Goal: Book appointment/travel/reservation

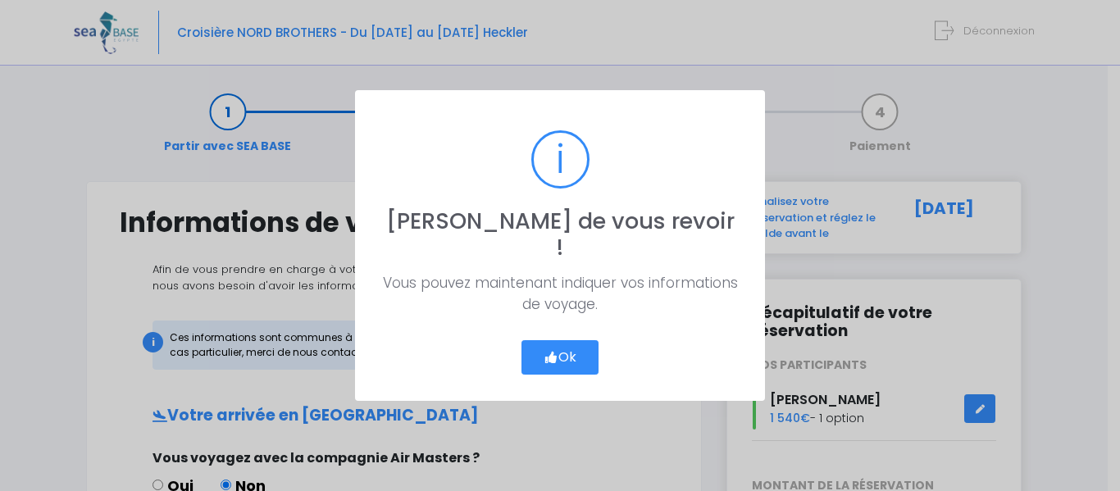
click at [553, 358] on icon "button" at bounding box center [551, 358] width 15 height 0
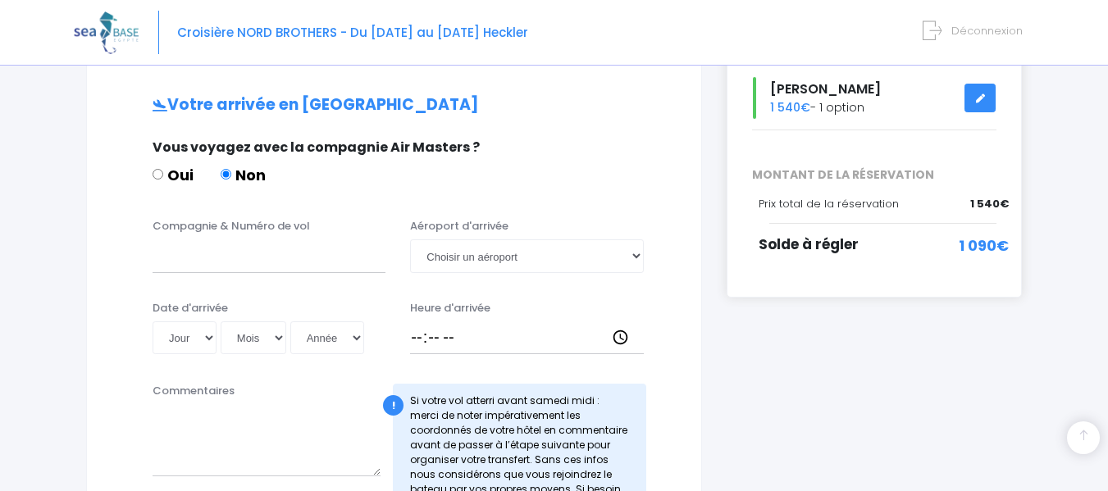
scroll to position [328, 0]
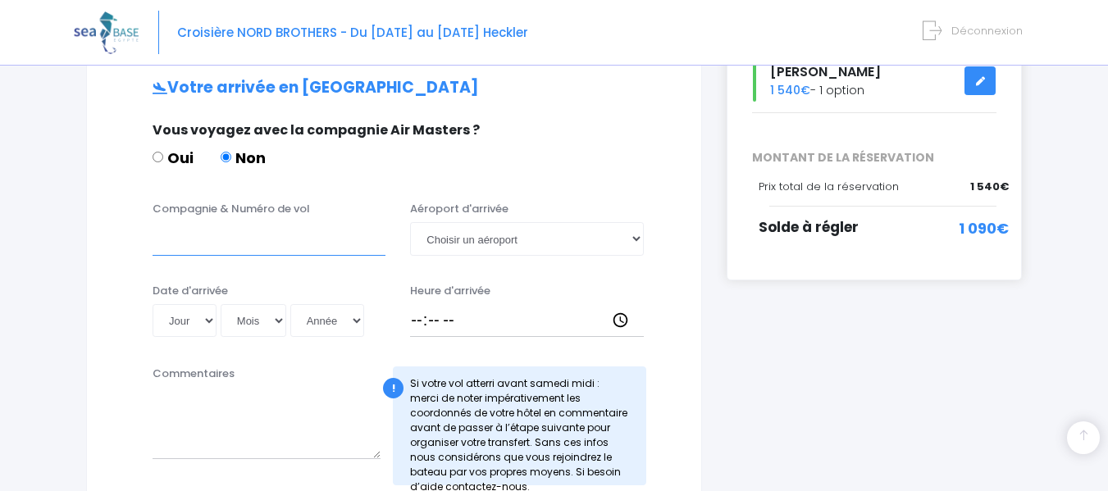
click at [300, 253] on input "Compagnie & Numéro de vol" at bounding box center [269, 238] width 233 height 33
type input "easyjet EJU4495"
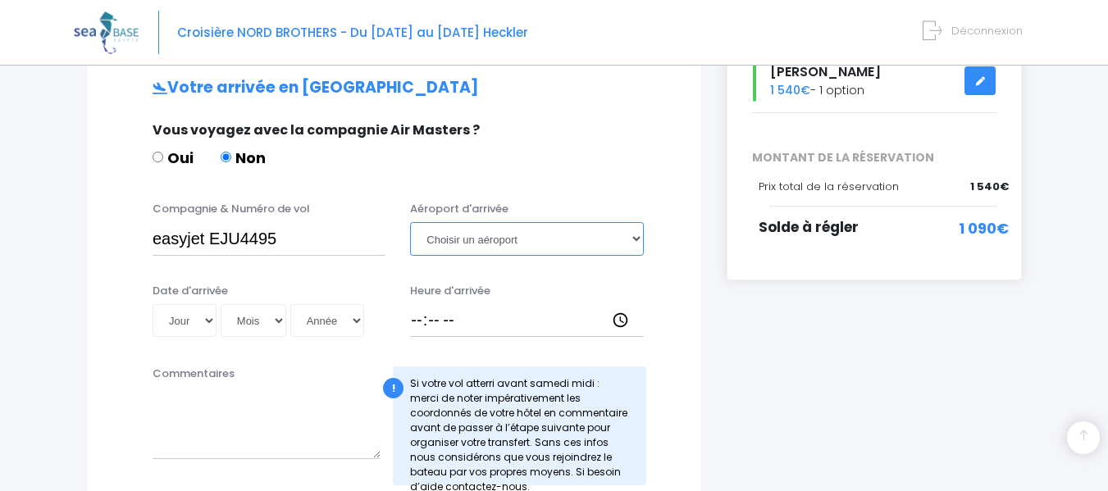
click at [583, 246] on select "Choisir un aéroport Hurghada Marsa Alam" at bounding box center [526, 238] width 233 height 33
select select "Hurghada"
click at [410, 222] on select "Choisir un aéroport Hurghada Marsa Alam" at bounding box center [526, 238] width 233 height 33
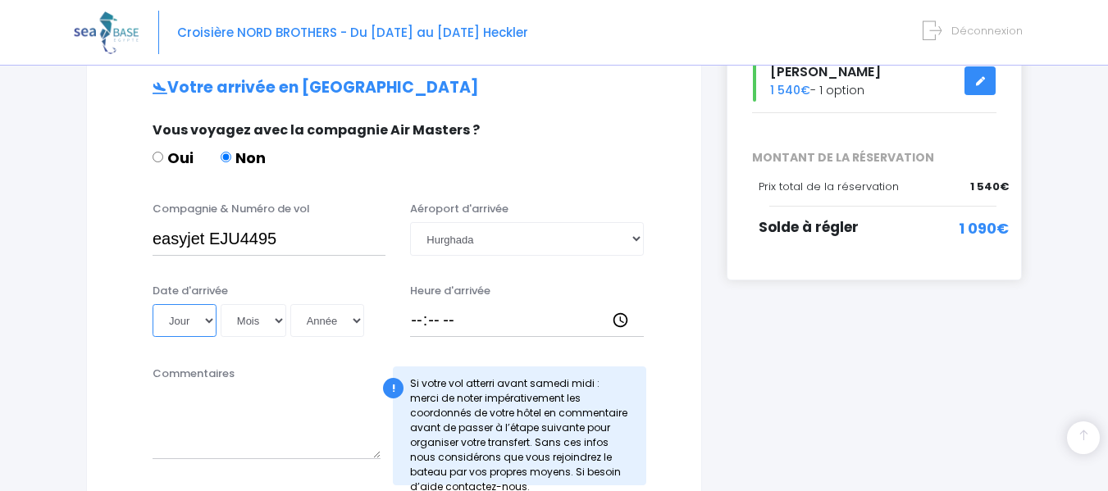
click at [206, 322] on select "Jour 01 02 03 04 05 06 07 08 09 10 11 12 13 14 15 16 17 18 19 20 21 22 23 24 25…" at bounding box center [185, 320] width 64 height 33
select select "01"
click at [153, 304] on select "Jour 01 02 03 04 05 06 07 08 09 10 11 12 13 14 15 16 17 18 19 20 21 22 23 24 25…" at bounding box center [185, 320] width 64 height 33
click at [268, 317] on select "Mois 01 02 03 04 05 06 07 08 09 10 11 12" at bounding box center [254, 320] width 66 height 33
select select "11"
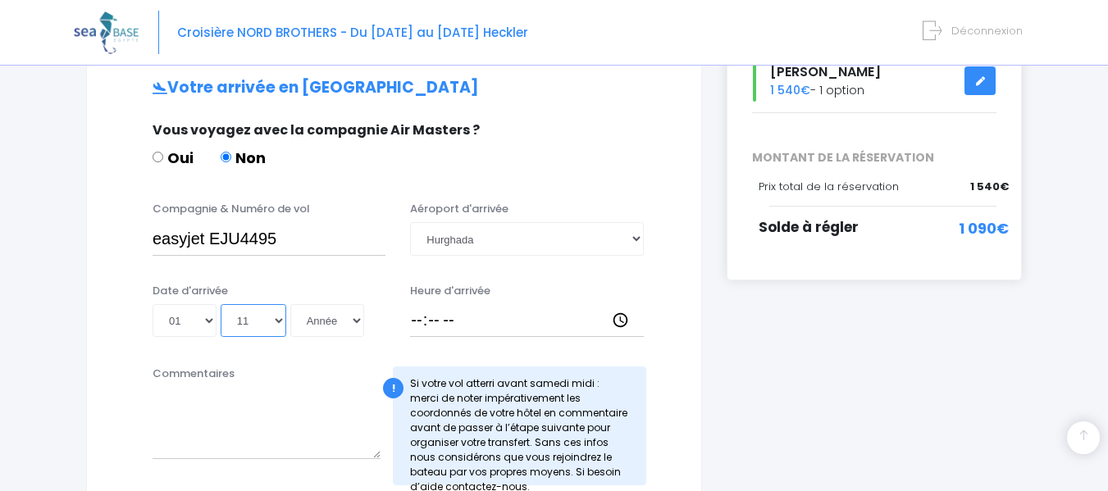
click at [221, 304] on select "Mois 01 02 03 04 05 06 07 08 09 10 11 12" at bounding box center [254, 320] width 66 height 33
click at [341, 324] on select "Année 2045 2044 2043 2042 2041 2040 2039 2038 2037 2036 2035 2034 2033 2032 203…" at bounding box center [327, 320] width 74 height 33
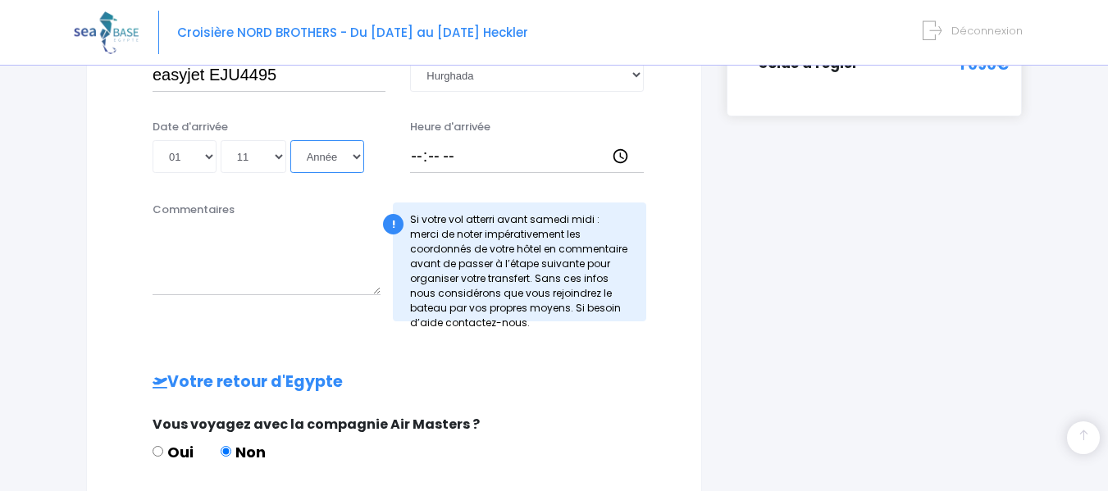
scroll to position [410, 0]
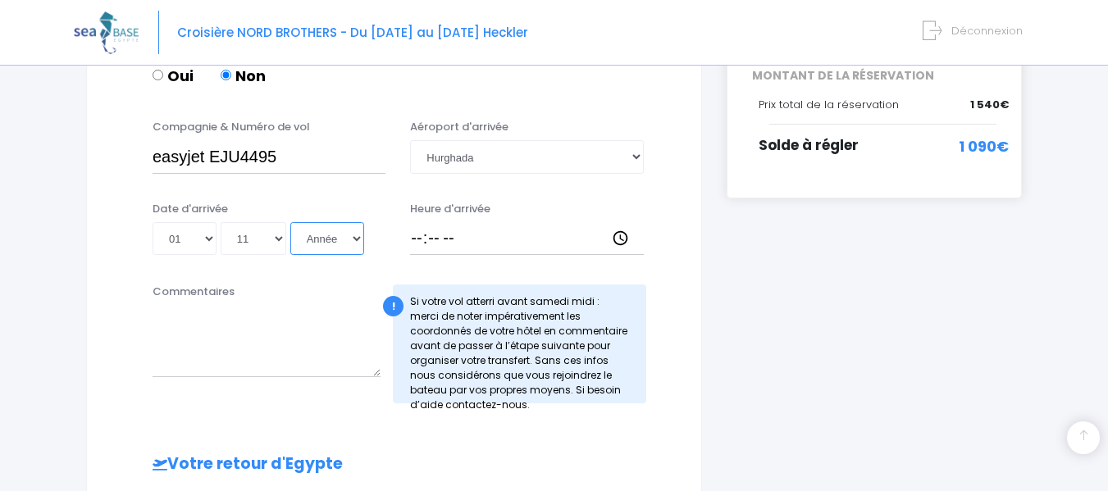
click at [352, 242] on select "Année 2045 2044 2043 2042 2041 2040 2039 2038 2037 2036 2035 2034 2033 2032 203…" at bounding box center [327, 238] width 74 height 33
select select "2025"
click at [290, 222] on select "Année 2045 2044 2043 2042 2041 2040 2039 2038 2037 2036 2035 2034 2033 2032 203…" at bounding box center [327, 238] width 74 height 33
type input "2025-11-01"
click at [426, 233] on input "Heure d'arrivée" at bounding box center [526, 238] width 233 height 33
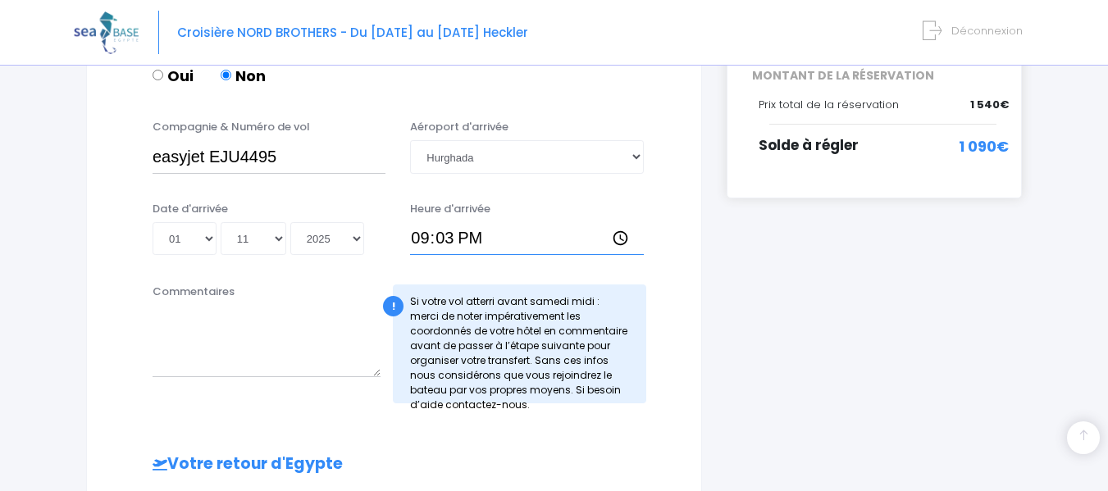
type input "21:30"
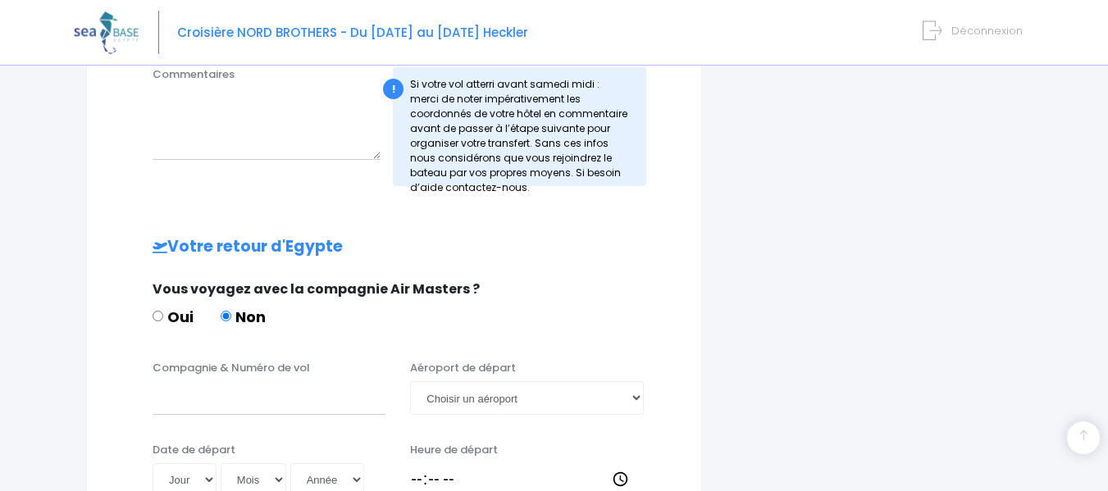
scroll to position [656, 0]
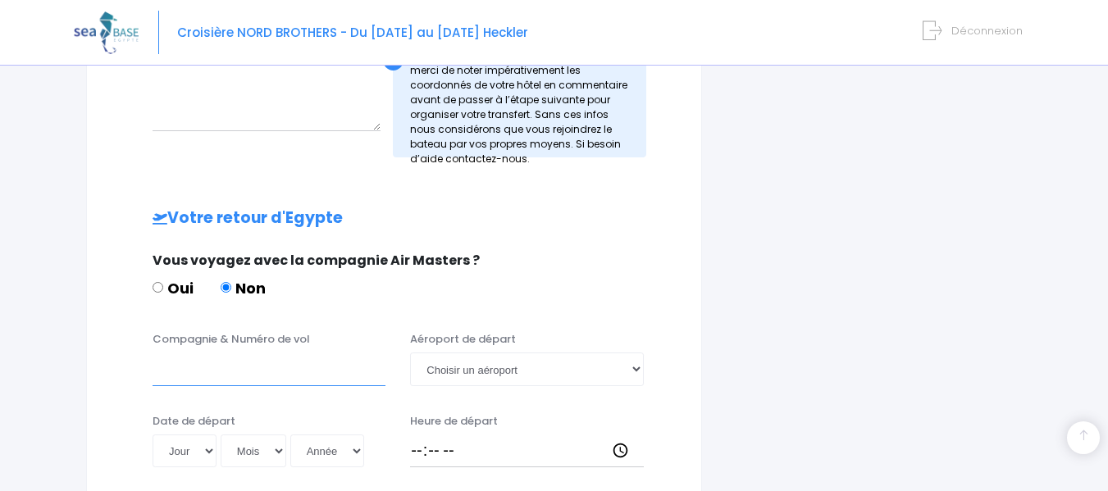
click at [200, 372] on input "Compagnie & Numéro de vol" at bounding box center [269, 369] width 233 height 33
type input "EASYJET K9TKW8C"
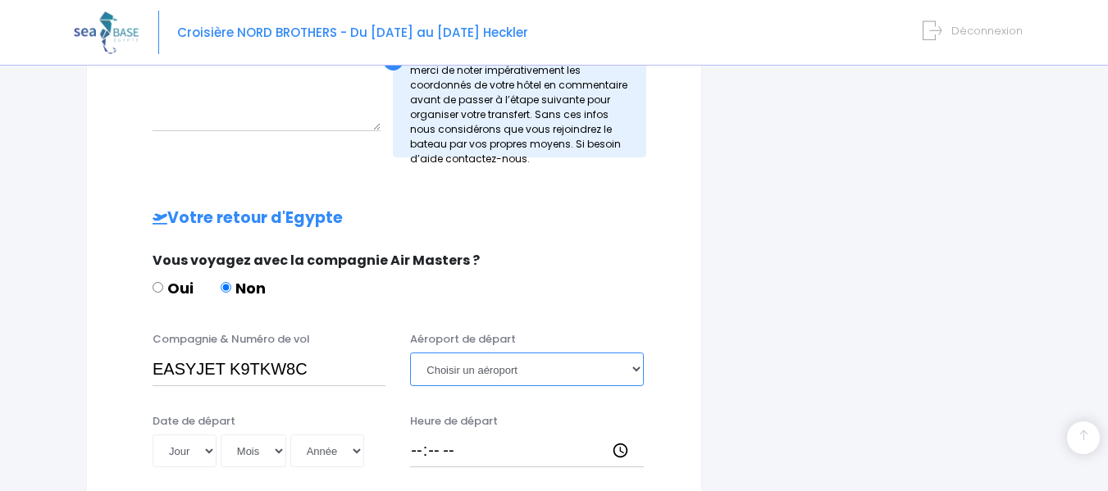
click at [509, 370] on select "Choisir un aéroport Hurghada Marsa Alam" at bounding box center [526, 369] width 233 height 33
select select "Hurghada"
click at [410, 353] on select "Choisir un aéroport Hurghada Marsa Alam" at bounding box center [526, 369] width 233 height 33
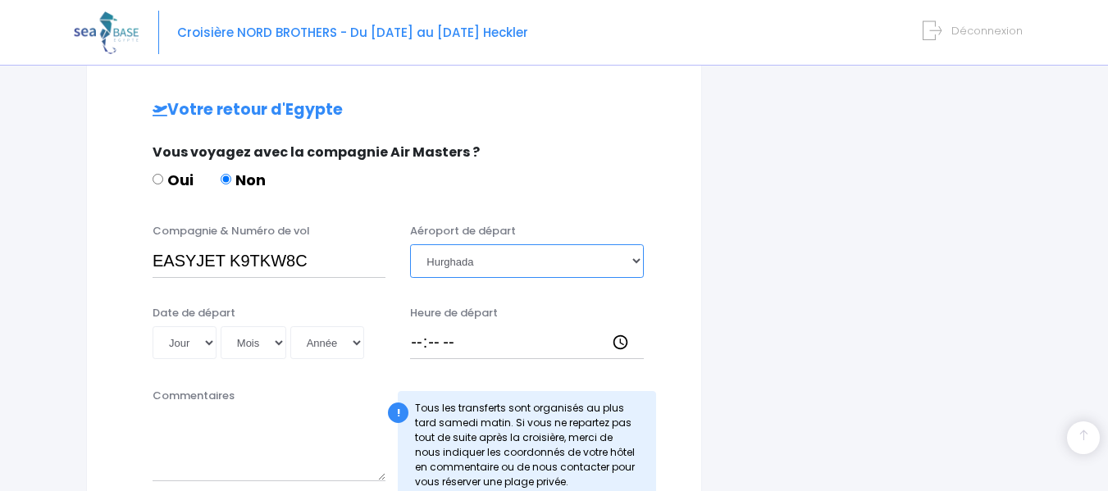
scroll to position [820, 0]
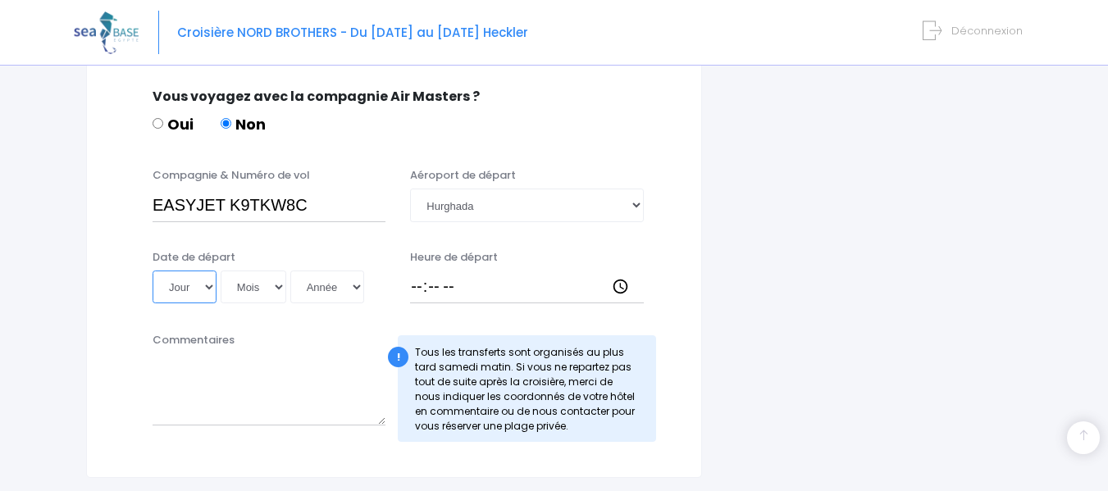
click at [207, 284] on select "Jour 01 02 03 04 05 06 07 08 09 10 11 12 13 14 15 16 17 18 19 20 21 22 23 24 25…" at bounding box center [185, 287] width 64 height 33
select select "08"
click at [153, 271] on select "Jour 01 02 03 04 05 06 07 08 09 10 11 12 13 14 15 16 17 18 19 20 21 22 23 24 25…" at bounding box center [185, 287] width 64 height 33
click at [264, 285] on select "Mois 01 02 03 04 05 06 07 08 09 10 11 12" at bounding box center [254, 287] width 66 height 33
select select "11"
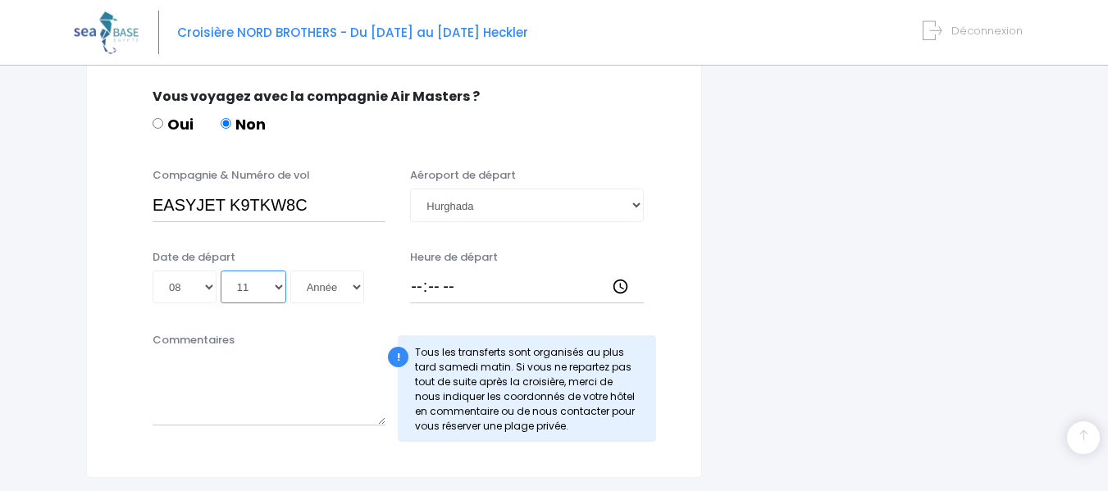
click at [221, 271] on select "Mois 01 02 03 04 05 06 07 08 09 10 11 12" at bounding box center [254, 287] width 66 height 33
click at [333, 285] on select "Année 2045 2044 2043 2042 2041 2040 2039 2038 2037 2036 2035 2034 2033 2032 203…" at bounding box center [327, 287] width 74 height 33
select select "2025"
click at [290, 271] on select "Année 2045 2044 2043 2042 2041 2040 2039 2038 2037 2036 2035 2034 2033 2032 203…" at bounding box center [327, 287] width 74 height 33
type input "2025-11-08"
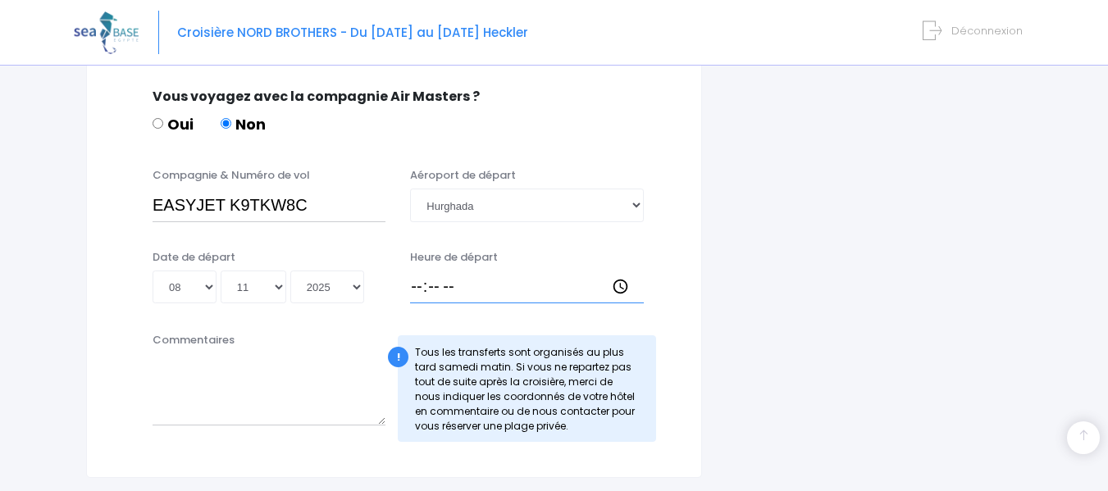
click at [412, 279] on input "Heure de départ" at bounding box center [526, 287] width 233 height 33
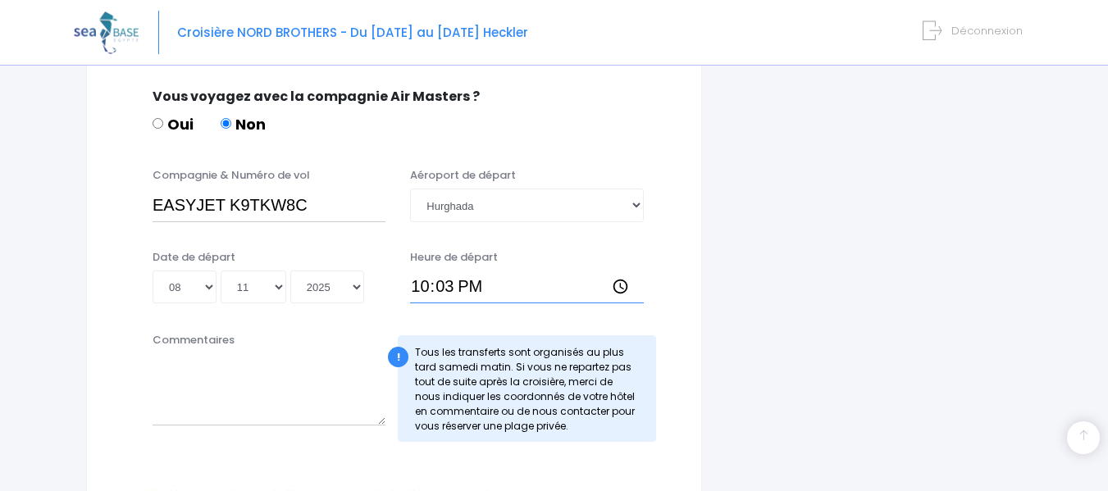
type input "22:30"
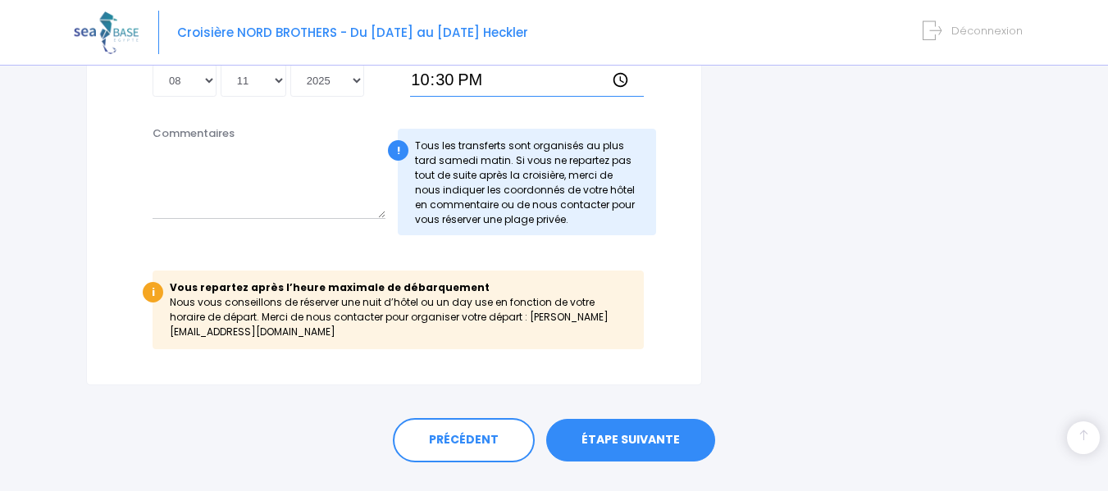
scroll to position [1049, 0]
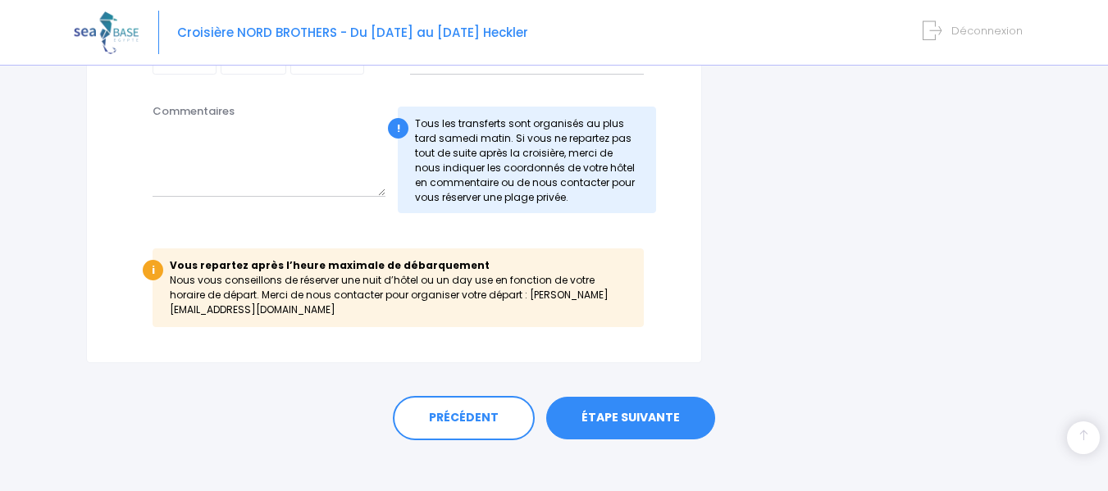
click at [630, 406] on link "ÉTAPE SUIVANTE" at bounding box center [630, 418] width 169 height 43
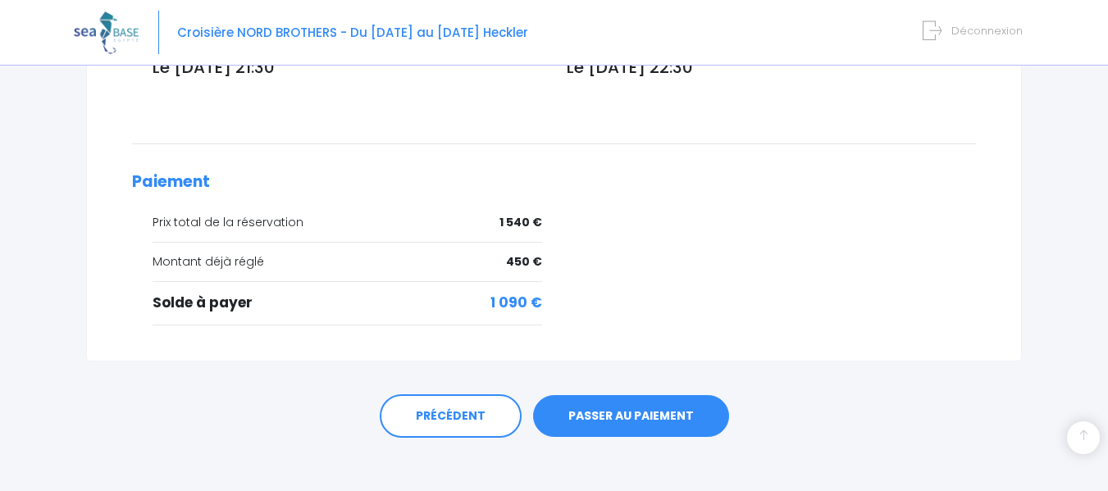
scroll to position [662, 0]
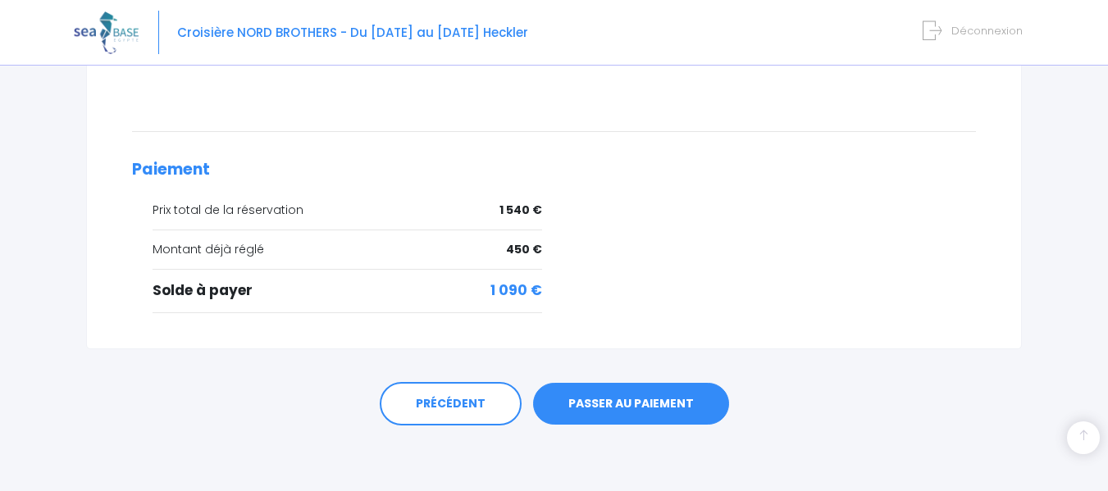
click at [620, 400] on link "PASSER AU PAIEMENT" at bounding box center [631, 404] width 196 height 43
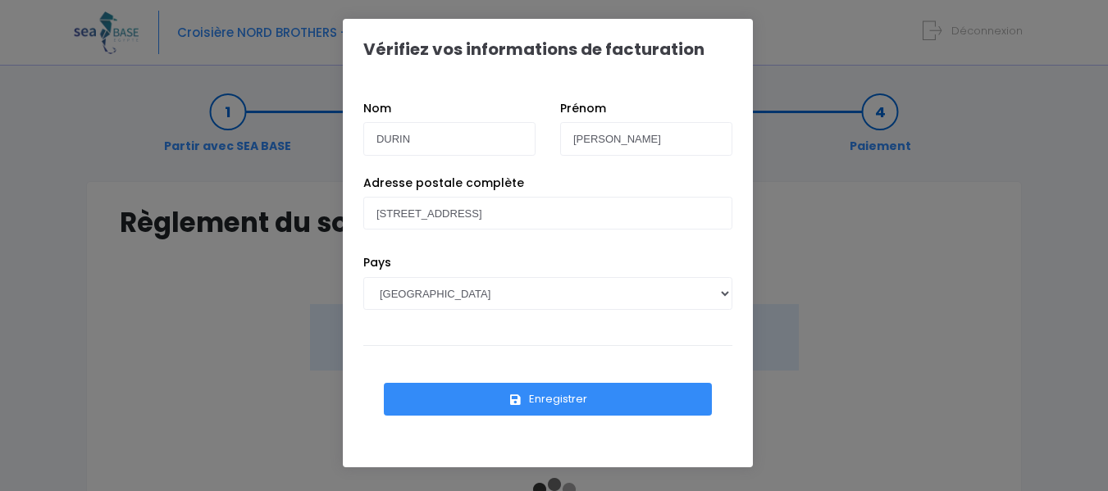
click at [569, 399] on button "Enregistrer" at bounding box center [548, 399] width 328 height 33
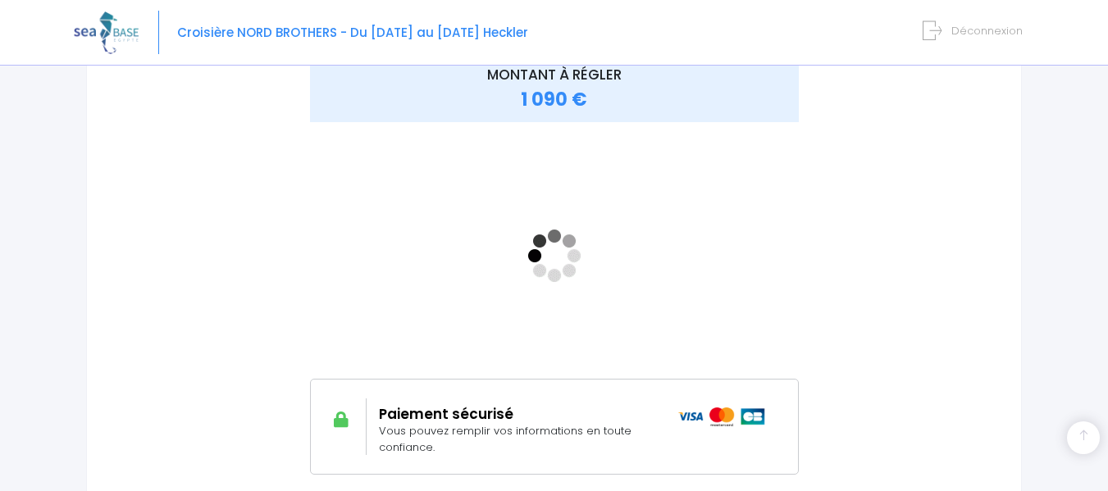
scroll to position [261, 0]
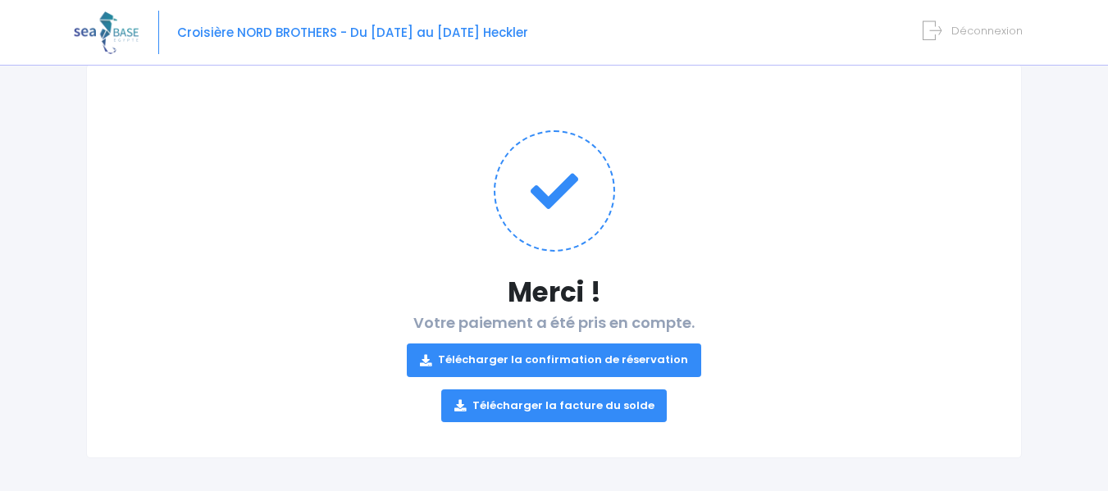
scroll to position [125, 0]
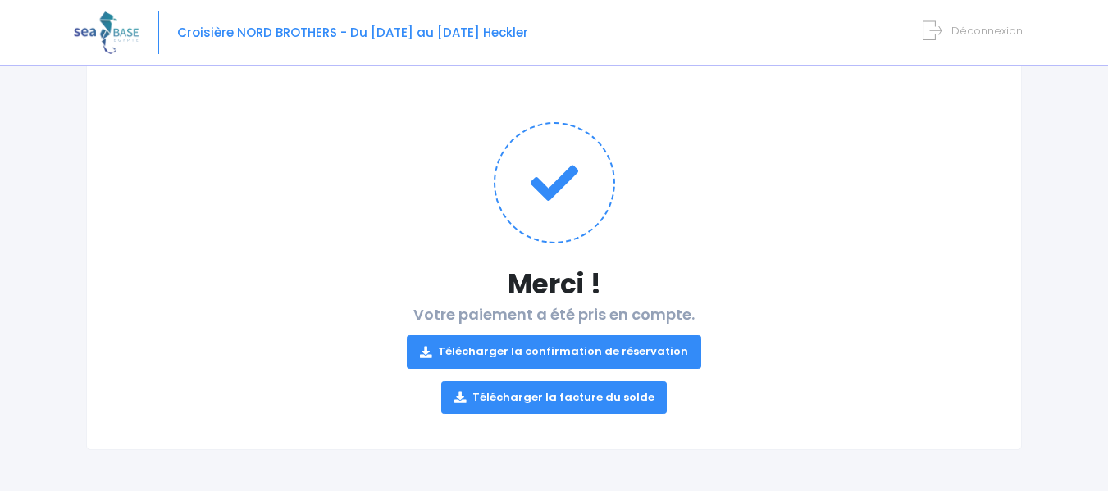
click at [489, 349] on link "Télécharger la confirmation de réservation" at bounding box center [554, 351] width 294 height 33
click at [512, 397] on link "Télécharger la facture du solde" at bounding box center [554, 397] width 226 height 33
